Goal: Entertainment & Leisure: Consume media (video, audio)

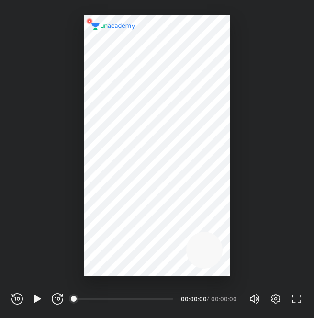
scroll to position [318, 314]
click at [40, 295] on icon "button" at bounding box center [38, 299] width 12 height 12
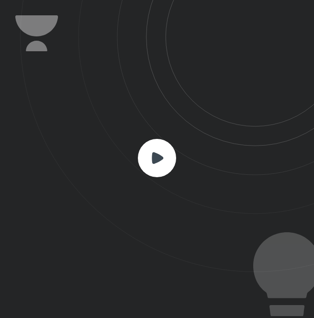
click at [159, 154] on icon at bounding box center [158, 158] width 12 height 12
click at [158, 153] on rect at bounding box center [157, 158] width 38 height 38
click at [164, 161] on rect at bounding box center [157, 158] width 38 height 38
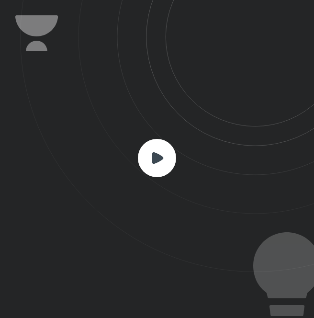
click at [164, 161] on rect at bounding box center [157, 158] width 38 height 38
click at [260, 97] on icon at bounding box center [167, 136] width 294 height 272
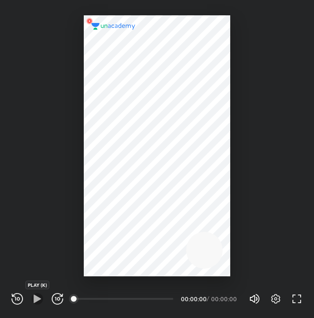
click at [38, 297] on icon "button" at bounding box center [38, 299] width 12 height 12
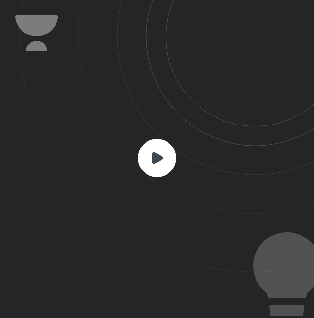
click at [38, 297] on div at bounding box center [157, 159] width 314 height 318
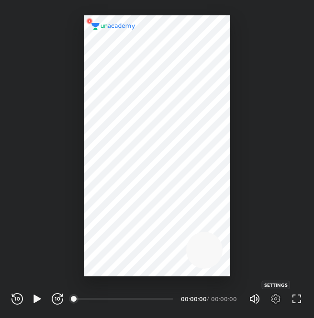
click at [270, 299] on icon "button" at bounding box center [276, 299] width 12 height 12
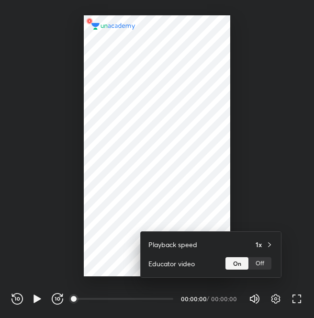
click at [36, 298] on div at bounding box center [157, 159] width 314 height 318
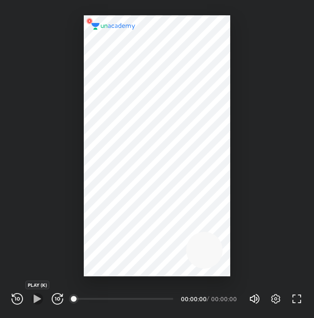
click at [36, 298] on icon "button" at bounding box center [37, 299] width 7 height 8
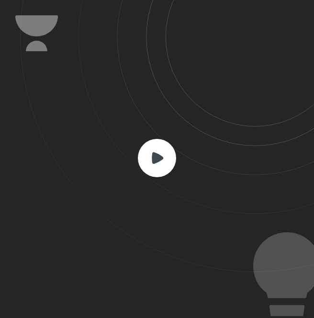
click at [129, 186] on icon at bounding box center [167, 136] width 294 height 272
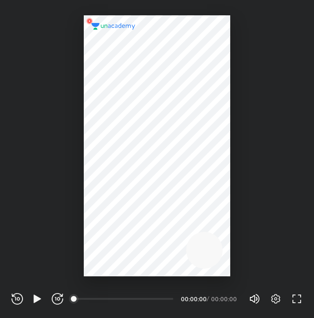
scroll to position [318, 314]
click at [91, 19] on img at bounding box center [90, 21] width 12 height 12
drag, startPoint x: 122, startPoint y: 116, endPoint x: 125, endPoint y: 112, distance: 4.9
click at [114, 64] on div at bounding box center [157, 145] width 147 height 261
click at [123, 101] on div at bounding box center [157, 145] width 147 height 261
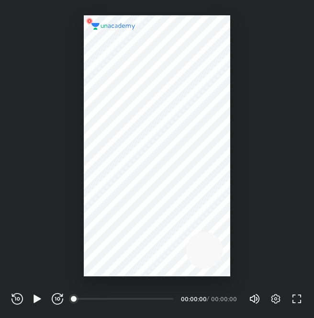
click at [123, 101] on div at bounding box center [157, 145] width 147 height 261
click at [181, 143] on div at bounding box center [157, 145] width 147 height 261
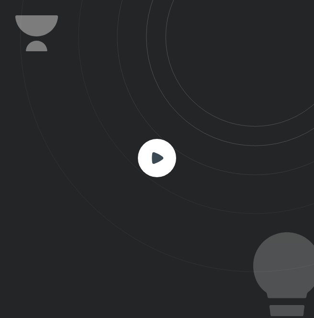
click at [160, 161] on rect at bounding box center [157, 158] width 38 height 38
